Goal: Information Seeking & Learning: Find specific fact

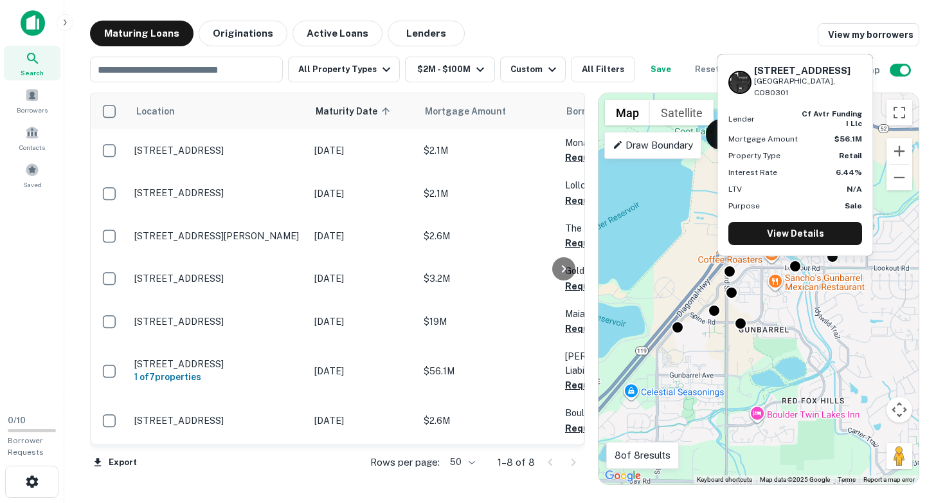
drag, startPoint x: 755, startPoint y: 82, endPoint x: 825, endPoint y: 91, distance: 70.7
click at [825, 91] on div "[STREET_ADDRESS]" at bounding box center [808, 82] width 108 height 34
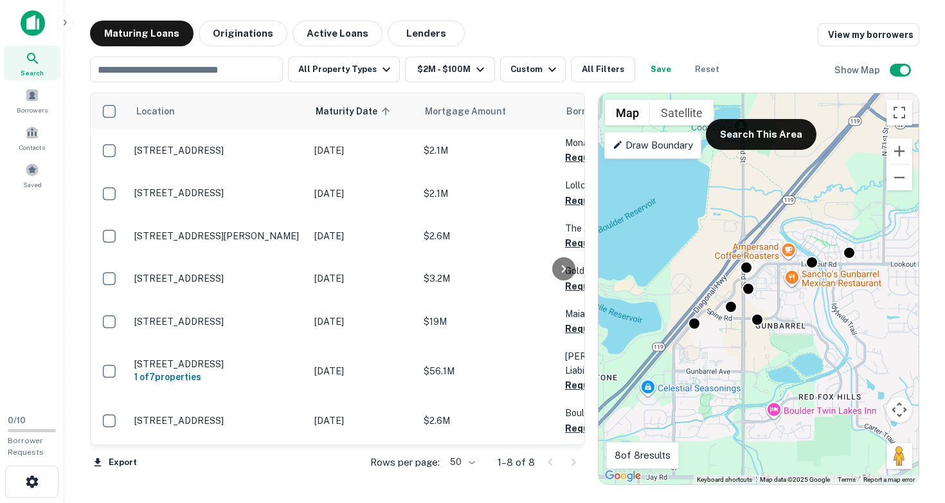
drag, startPoint x: 676, startPoint y: 397, endPoint x: 711, endPoint y: 401, distance: 35.6
click at [711, 401] on div "To activate drag with keyboard, press Alt + Enter. Once in keyboard drag state,…" at bounding box center [759, 288] width 320 height 391
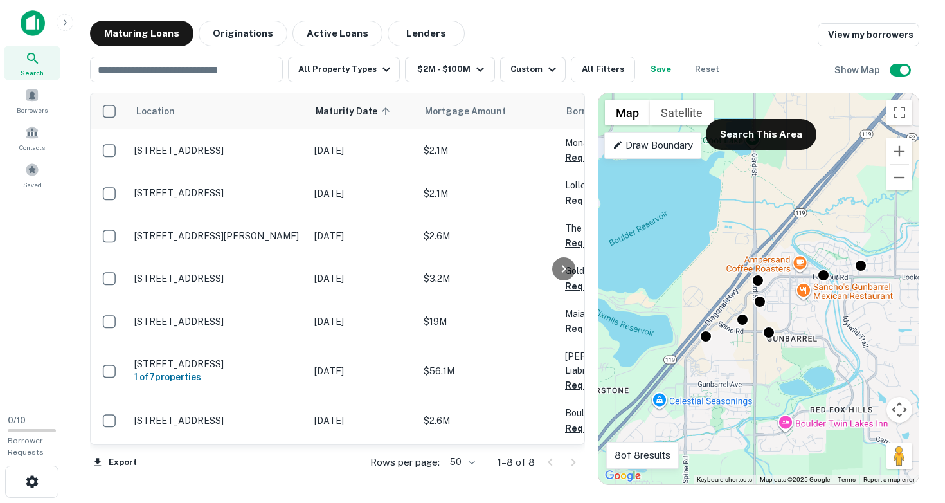
drag, startPoint x: 752, startPoint y: 222, endPoint x: 738, endPoint y: 336, distance: 115.3
click at [739, 334] on div "To activate drag with keyboard, press Alt + Enter. Once in keyboard drag state,…" at bounding box center [759, 288] width 320 height 391
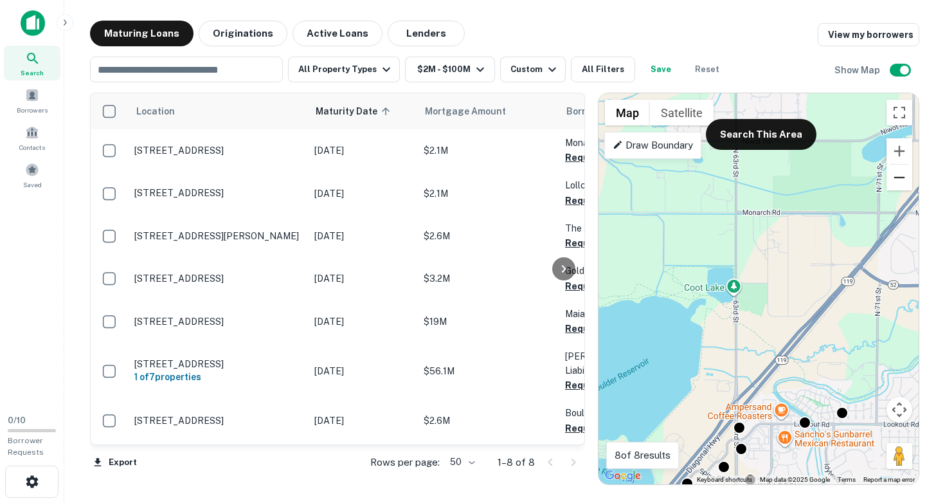
click at [898, 183] on button "Zoom out" at bounding box center [900, 178] width 26 height 26
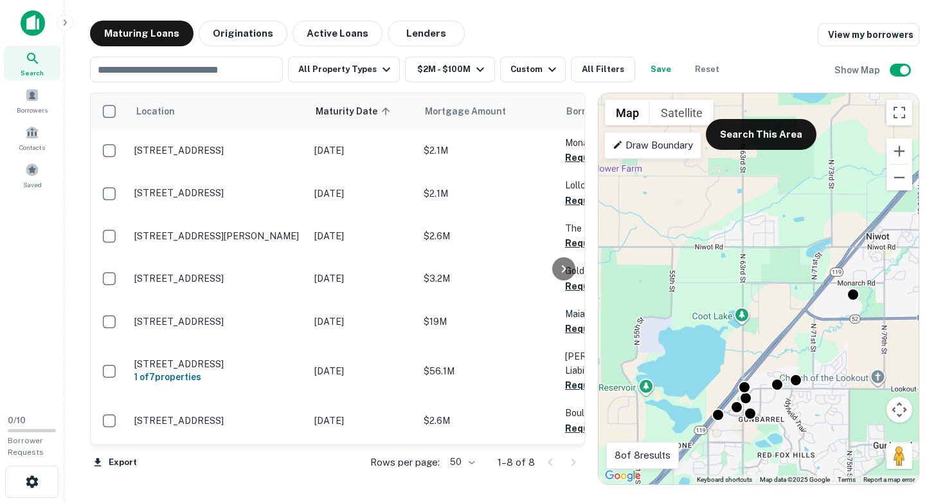
drag, startPoint x: 788, startPoint y: 278, endPoint x: 755, endPoint y: 399, distance: 125.9
click at [758, 392] on div "To activate drag with keyboard, press Alt + Enter. Once in keyboard drag state,…" at bounding box center [759, 288] width 320 height 391
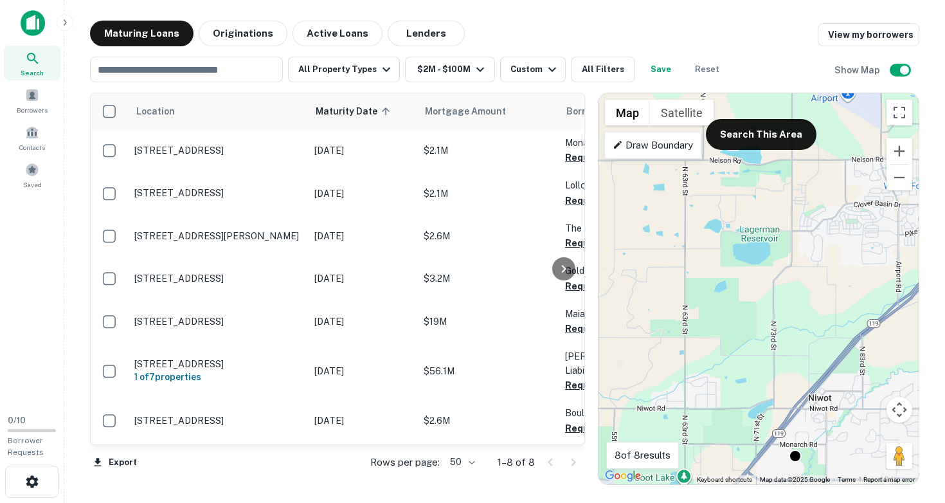
drag, startPoint x: 749, startPoint y: 356, endPoint x: 709, endPoint y: 437, distance: 90.0
click at [709, 434] on div "To activate drag with keyboard, press Alt + Enter. Once in keyboard drag state,…" at bounding box center [759, 288] width 320 height 391
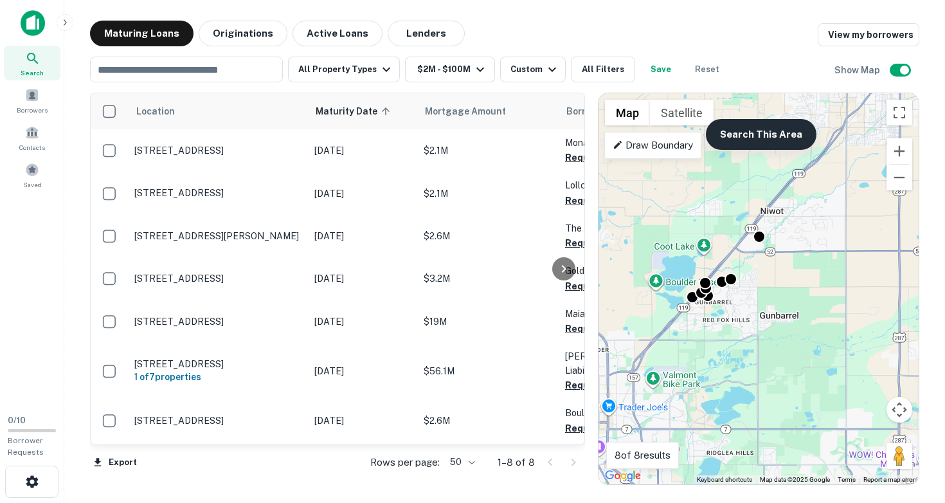
drag, startPoint x: 725, startPoint y: 359, endPoint x: 753, endPoint y: 132, distance: 228.6
click at [753, 132] on div "To activate drag with keyboard, press Alt + Enter. Once in keyboard drag state,…" at bounding box center [759, 288] width 320 height 391
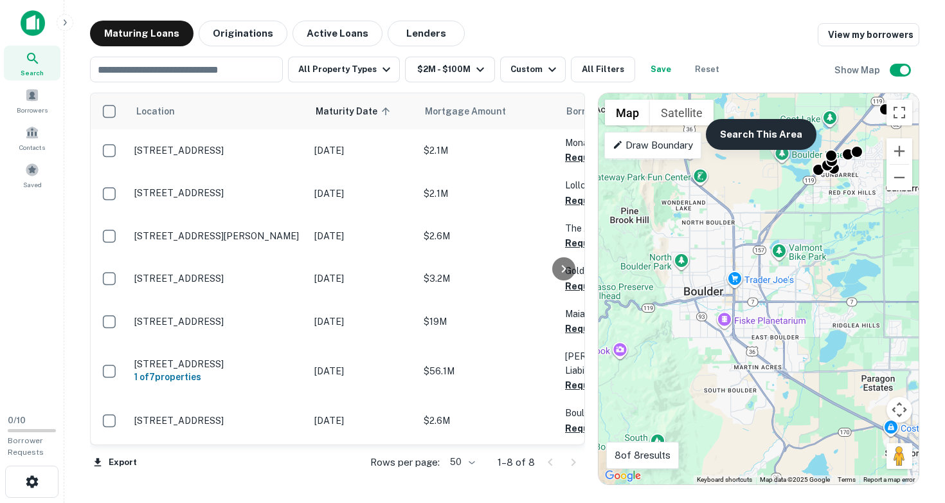
drag, startPoint x: 699, startPoint y: 215, endPoint x: 756, endPoint y: 146, distance: 90.0
click at [756, 146] on div "To activate drag with keyboard, press Alt + Enter. Once in keyboard drag state,…" at bounding box center [759, 288] width 320 height 391
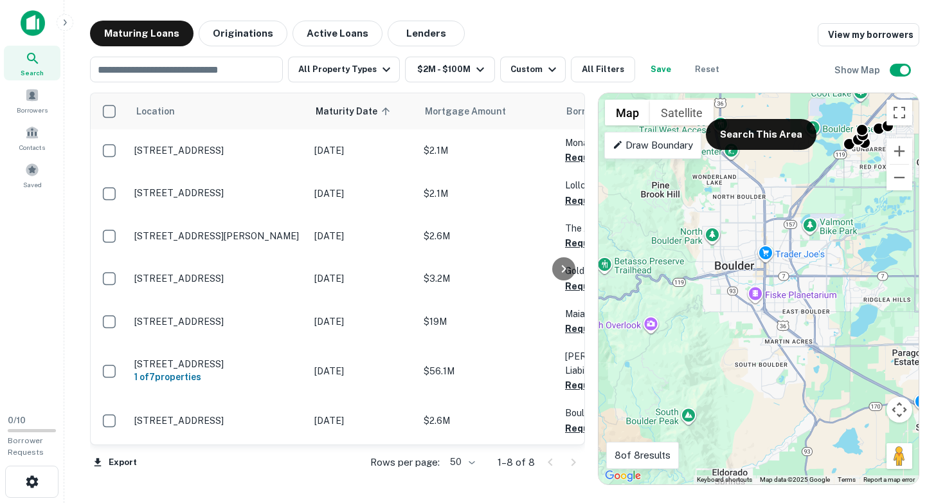
drag, startPoint x: 711, startPoint y: 323, endPoint x: 745, endPoint y: 329, distance: 34.6
click at [746, 330] on div "To activate drag with keyboard, press Alt + Enter. Once in keyboard drag state,…" at bounding box center [759, 288] width 320 height 391
click at [772, 140] on button "Search This Area" at bounding box center [761, 134] width 111 height 31
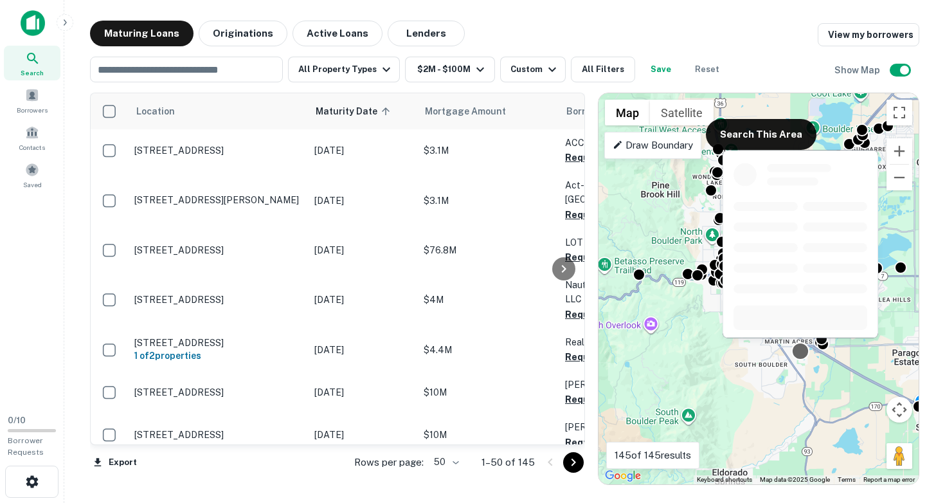
click at [802, 352] on div at bounding box center [801, 351] width 19 height 19
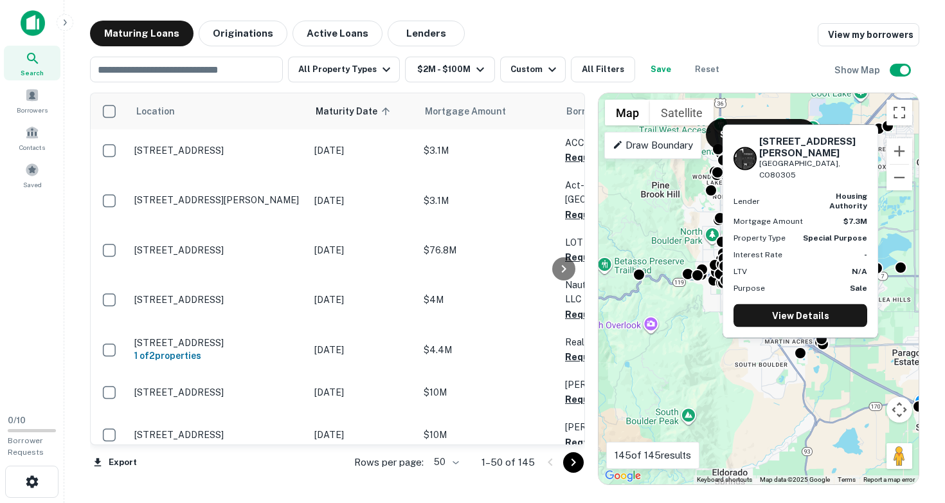
drag, startPoint x: 758, startPoint y: 162, endPoint x: 828, endPoint y: 181, distance: 72.7
click at [828, 181] on div "[STREET_ADDRESS][PERSON_NAME]" at bounding box center [801, 158] width 134 height 46
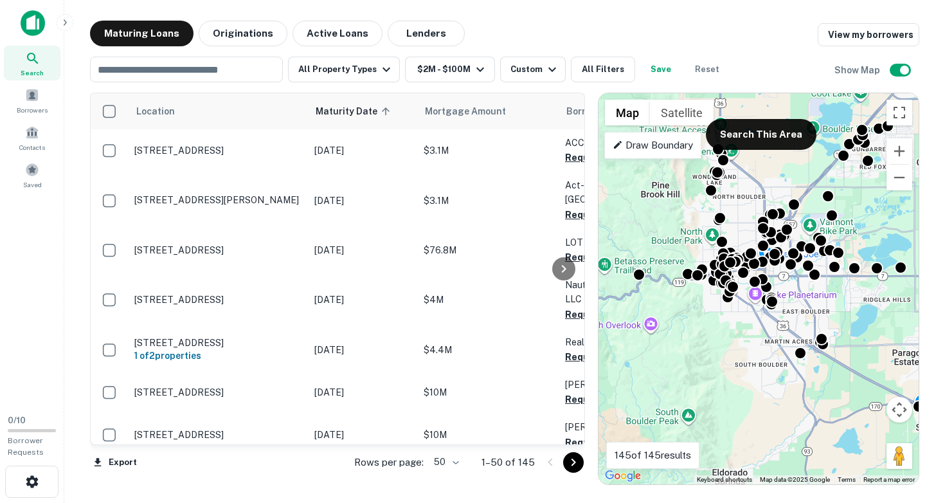
click at [805, 302] on div "To activate drag with keyboard, press Alt + Enter. Once in keyboard drag state,…" at bounding box center [759, 288] width 320 height 391
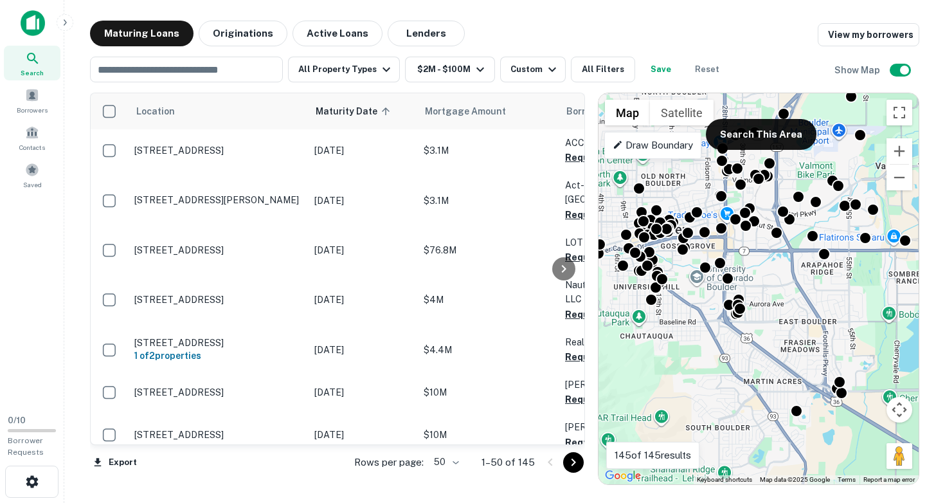
click at [780, 319] on div "To activate drag with keyboard, press Alt + Enter. Once in keyboard drag state,…" at bounding box center [759, 288] width 320 height 391
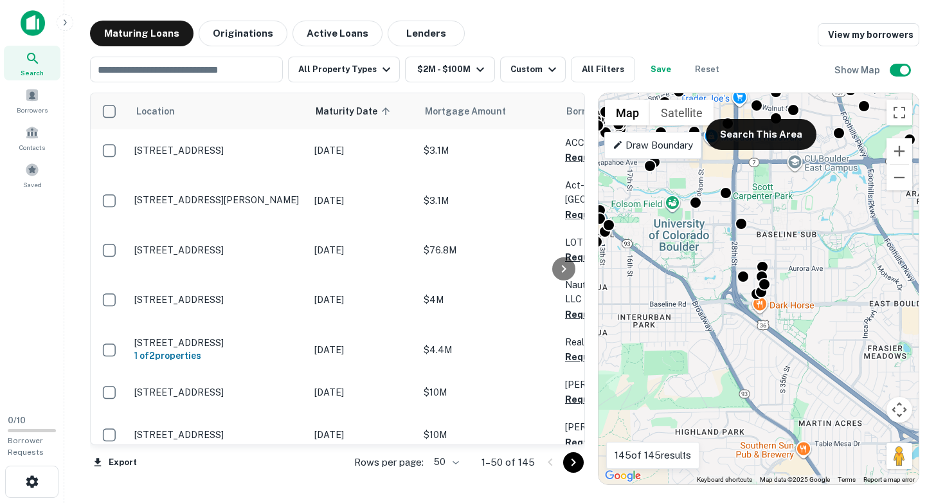
drag, startPoint x: 745, startPoint y: 273, endPoint x: 813, endPoint y: 250, distance: 71.2
click at [813, 250] on div "To activate drag with keyboard, press Alt + Enter. Once in keyboard drag state,…" at bounding box center [759, 288] width 320 height 391
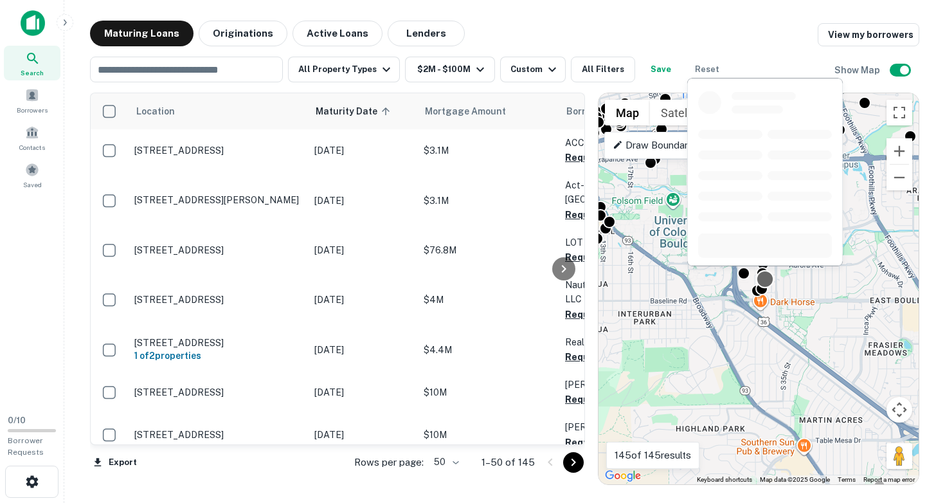
click at [766, 285] on div at bounding box center [765, 279] width 19 height 19
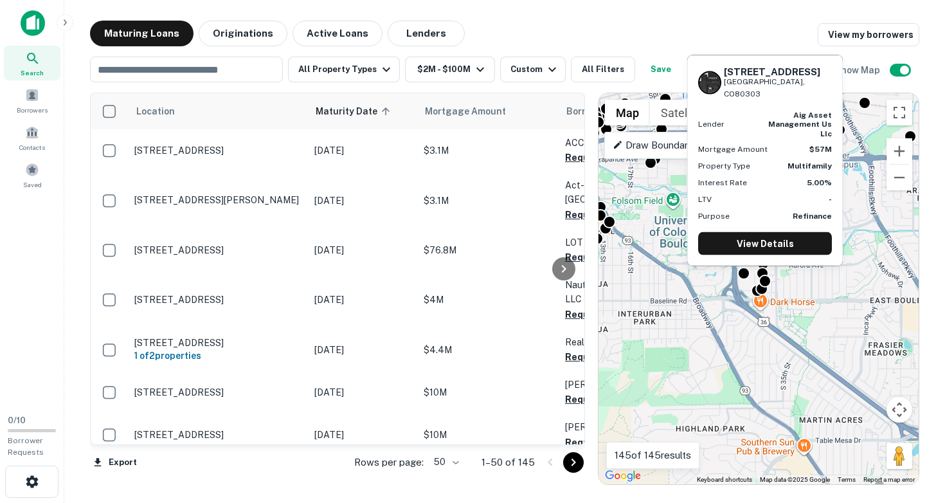
drag, startPoint x: 724, startPoint y: 82, endPoint x: 794, endPoint y: 92, distance: 70.8
click at [794, 92] on div "[STREET_ADDRESS]" at bounding box center [778, 83] width 108 height 34
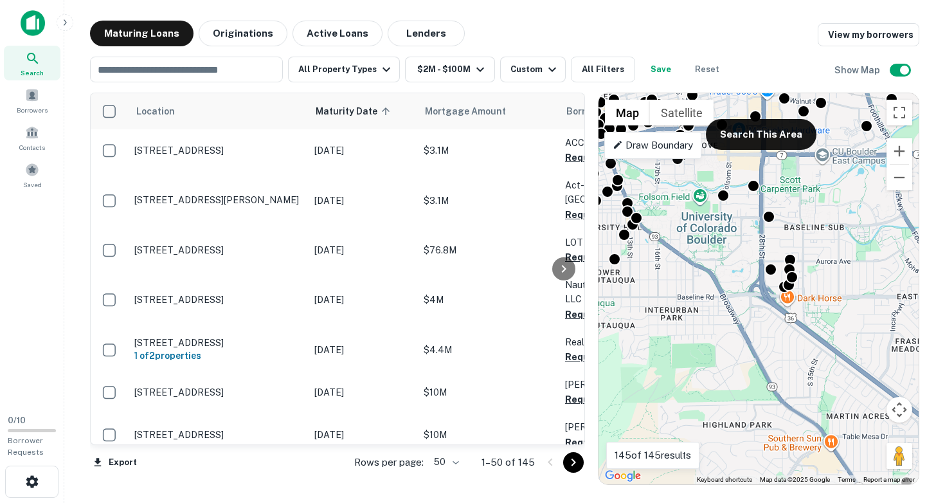
drag, startPoint x: 699, startPoint y: 345, endPoint x: 730, endPoint y: 340, distance: 31.3
click at [730, 340] on div "To activate drag with keyboard, press Alt + Enter. Once in keyboard drag state,…" at bounding box center [759, 288] width 320 height 391
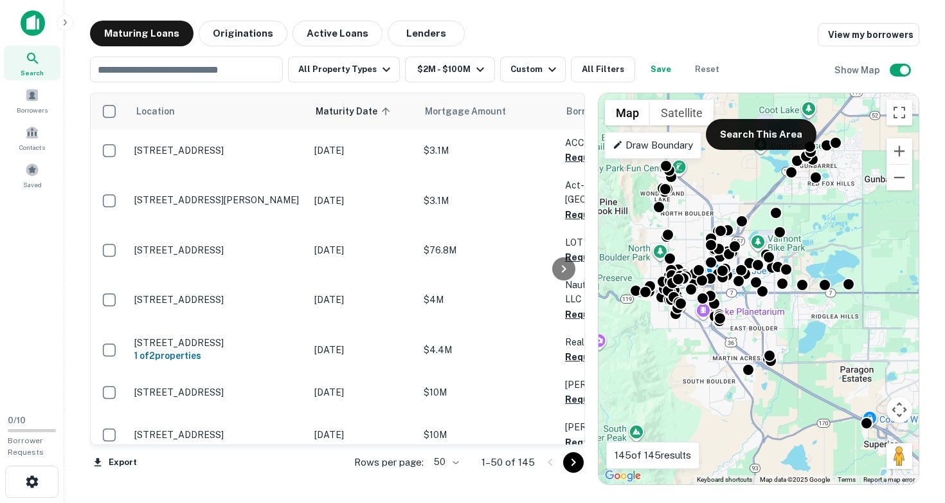
drag, startPoint x: 746, startPoint y: 383, endPoint x: 684, endPoint y: 357, distance: 67.5
click at [684, 358] on div "To activate drag with keyboard, press Alt + Enter. Once in keyboard drag state,…" at bounding box center [759, 288] width 320 height 391
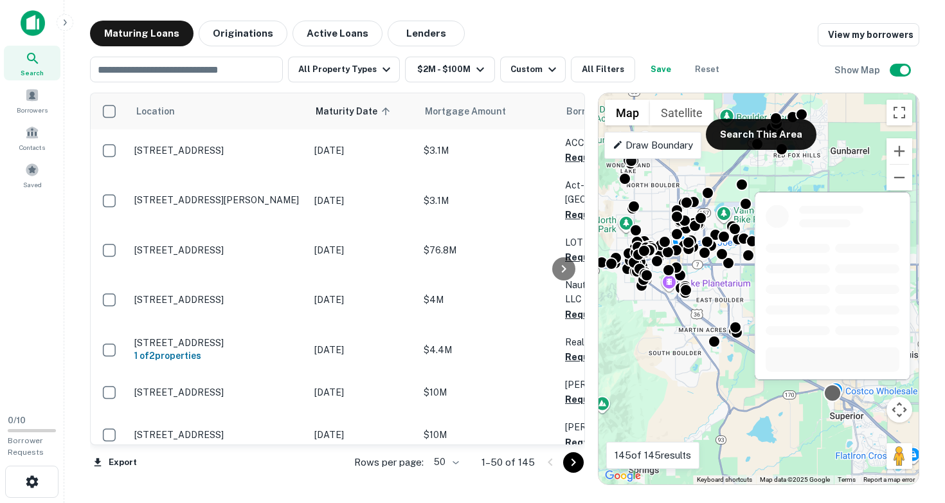
click at [835, 393] on div at bounding box center [833, 393] width 19 height 19
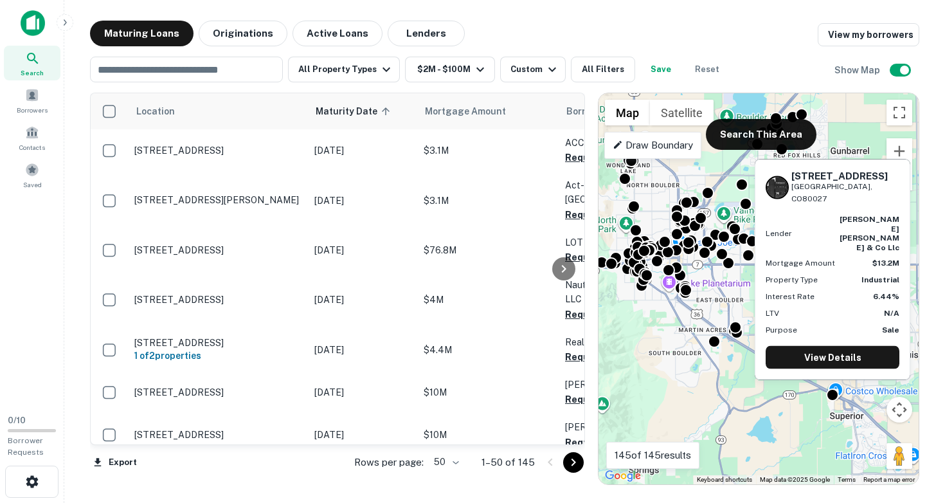
drag, startPoint x: 792, startPoint y: 204, endPoint x: 838, endPoint y: 208, distance: 47.1
click at [838, 182] on h6 "[STREET_ADDRESS]" at bounding box center [846, 176] width 108 height 12
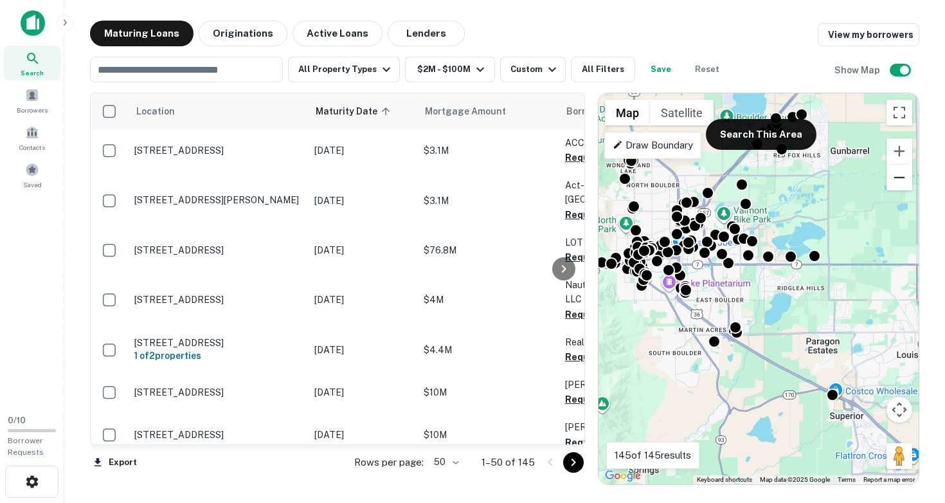
click at [899, 176] on button "Zoom out" at bounding box center [900, 178] width 26 height 26
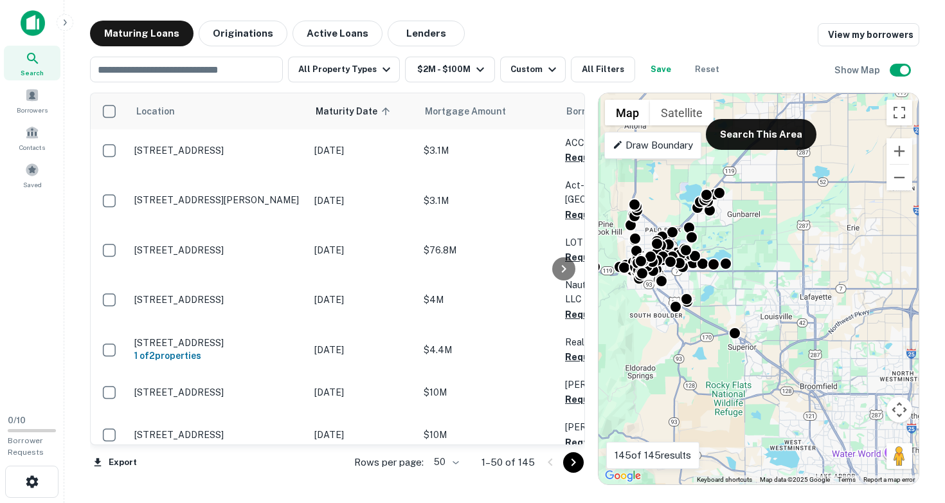
drag, startPoint x: 815, startPoint y: 339, endPoint x: 753, endPoint y: 333, distance: 62.0
click at [753, 333] on div "To activate drag with keyboard, press Alt + Enter. Once in keyboard drag state,…" at bounding box center [759, 288] width 320 height 391
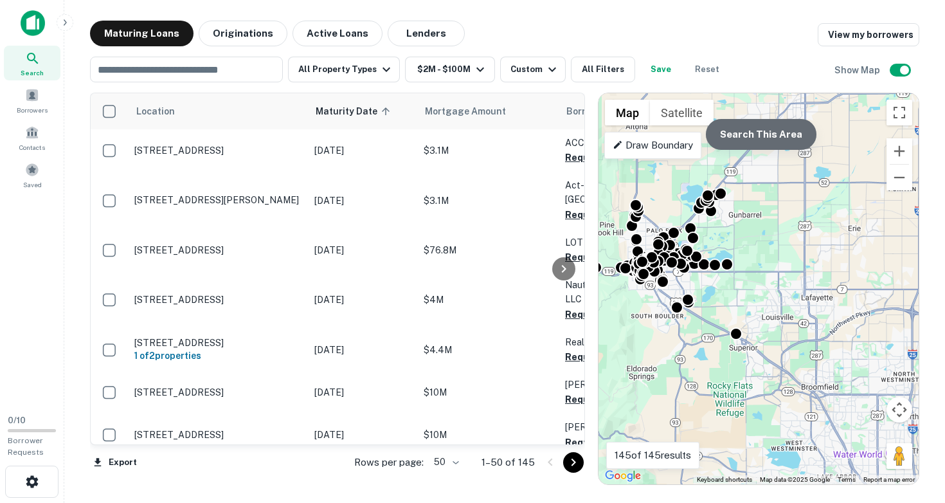
click at [765, 136] on button "Search This Area" at bounding box center [761, 134] width 111 height 31
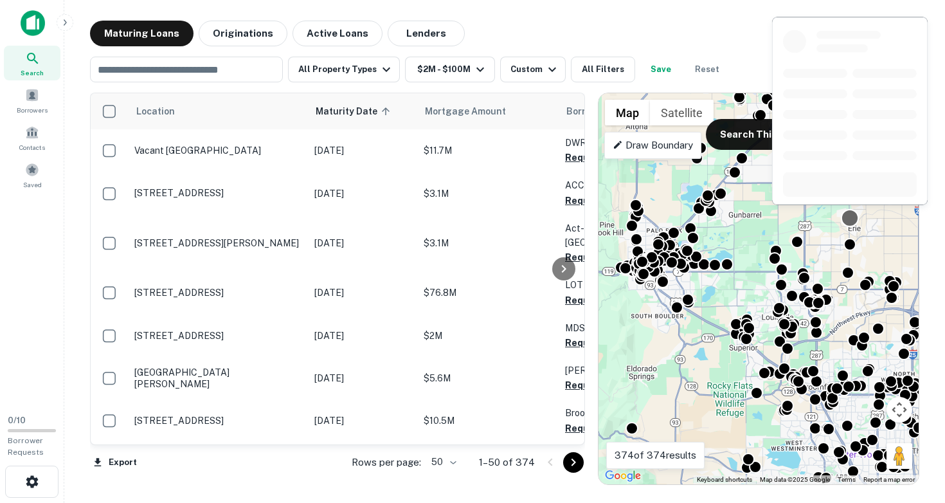
click at [852, 220] on div at bounding box center [850, 218] width 19 height 19
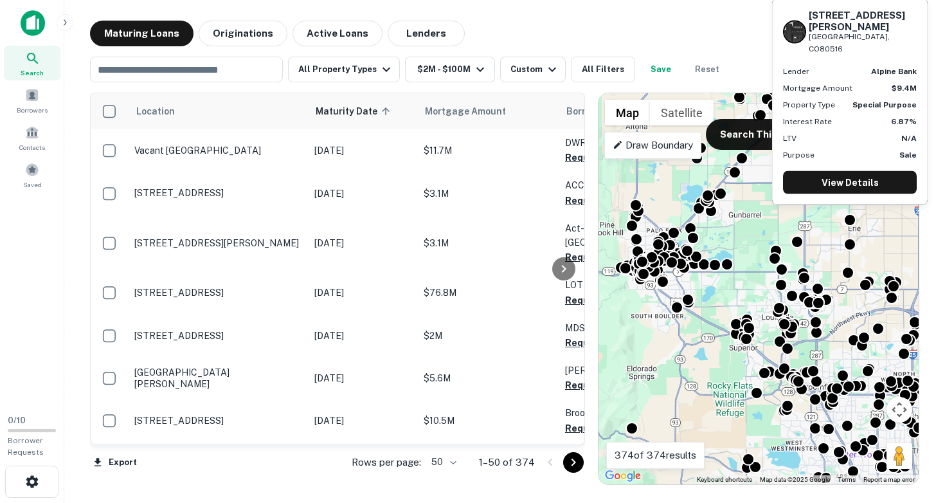
drag, startPoint x: 810, startPoint y: 37, endPoint x: 873, endPoint y: 46, distance: 63.7
click at [873, 46] on div "[STREET_ADDRESS][PERSON_NAME]" at bounding box center [863, 32] width 108 height 46
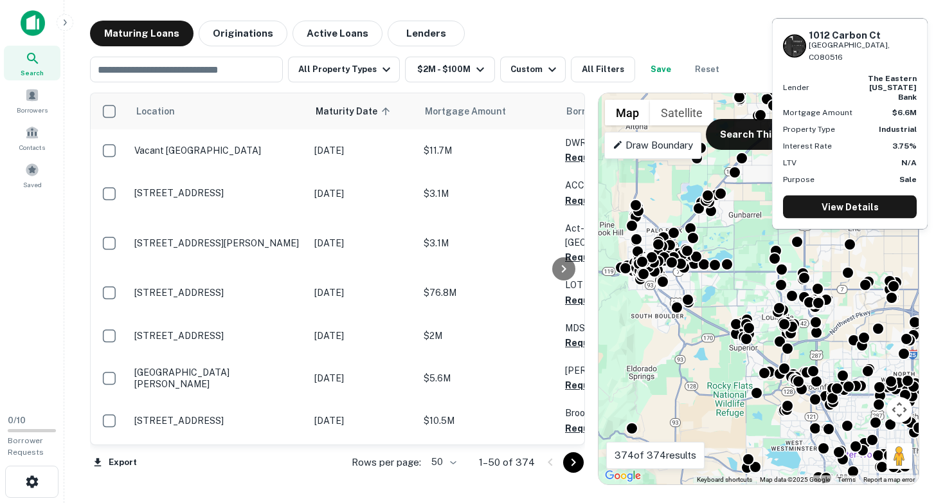
drag, startPoint x: 810, startPoint y: 55, endPoint x: 871, endPoint y: 65, distance: 61.8
click at [871, 63] on div "[STREET_ADDRESS]" at bounding box center [863, 46] width 108 height 34
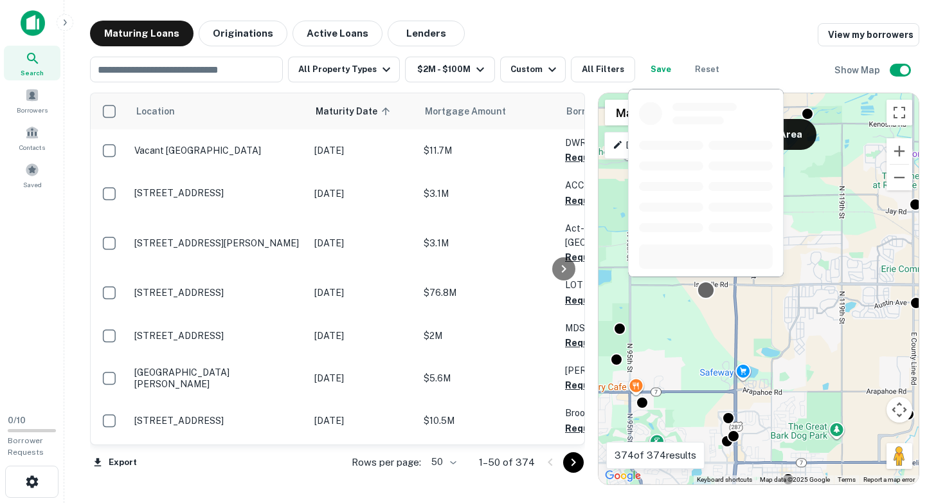
click at [707, 292] on div at bounding box center [706, 290] width 19 height 19
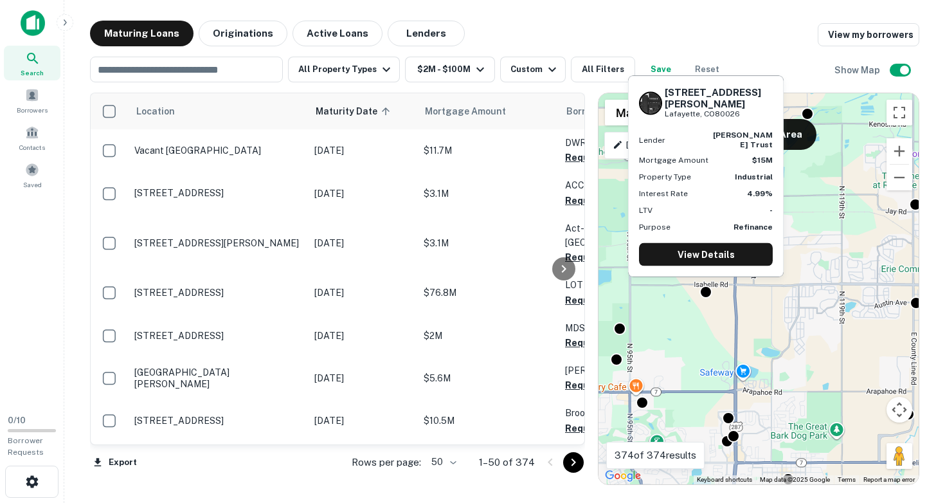
drag, startPoint x: 665, startPoint y: 101, endPoint x: 749, endPoint y: 114, distance: 85.2
click at [749, 114] on div "[STREET_ADDRESS][PERSON_NAME]" at bounding box center [706, 102] width 134 height 33
